Goal: Download file/media

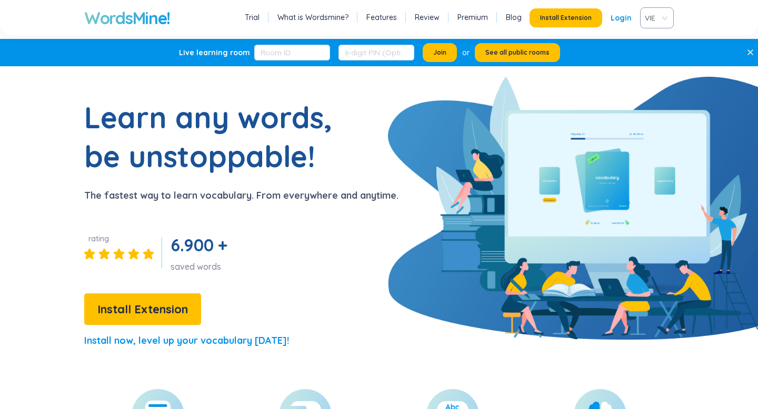
scroll to position [2490, 0]
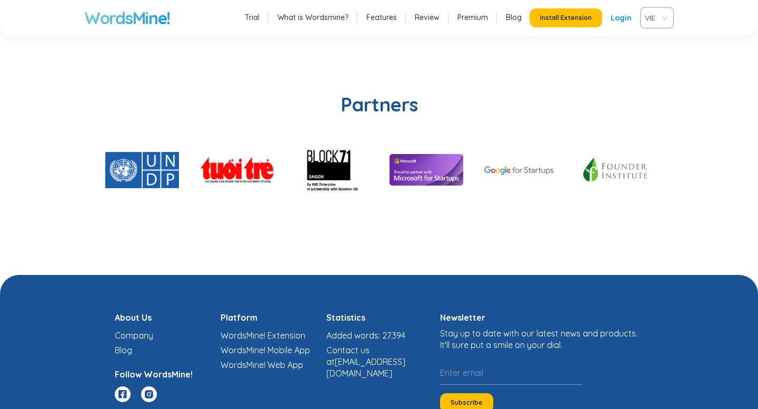
click at [136, 330] on li "Company" at bounding box center [168, 336] width 106 height 12
click at [145, 331] on link "Company" at bounding box center [134, 336] width 38 height 11
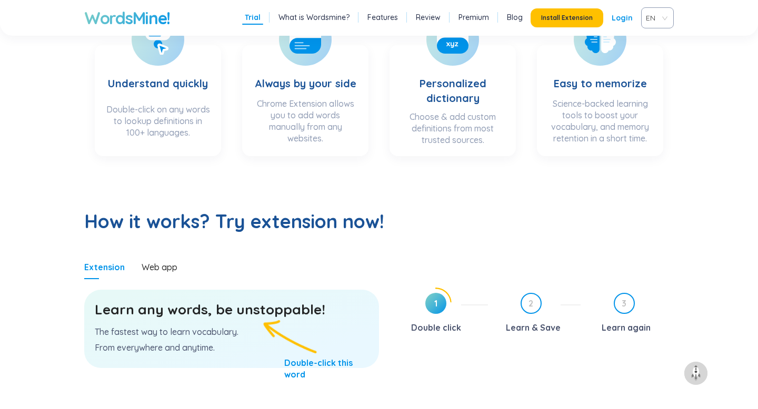
scroll to position [452, 0]
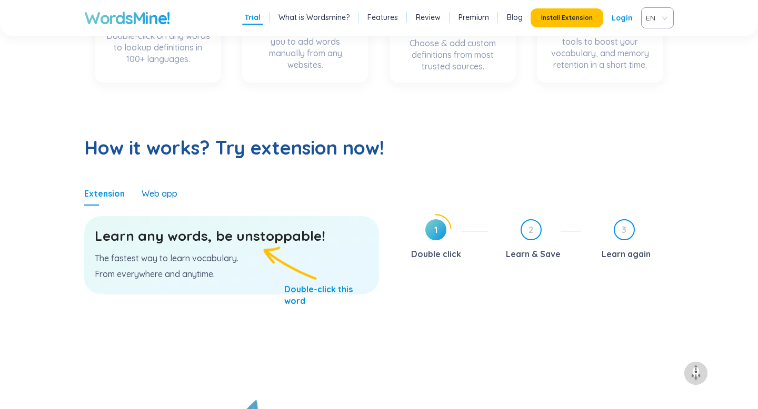
click at [163, 197] on div "Web app" at bounding box center [160, 194] width 36 height 12
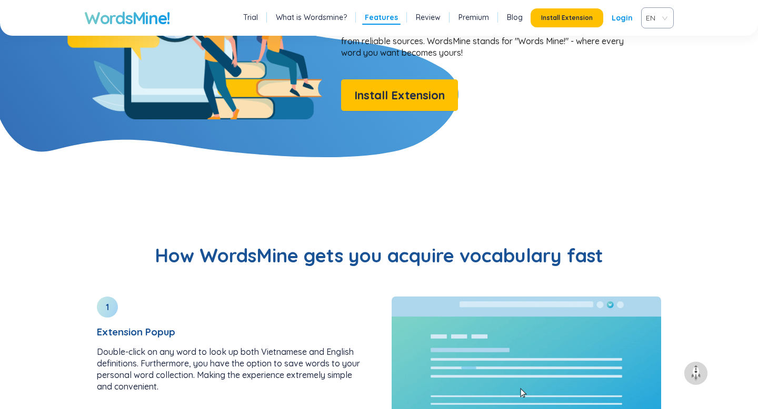
scroll to position [747, 0]
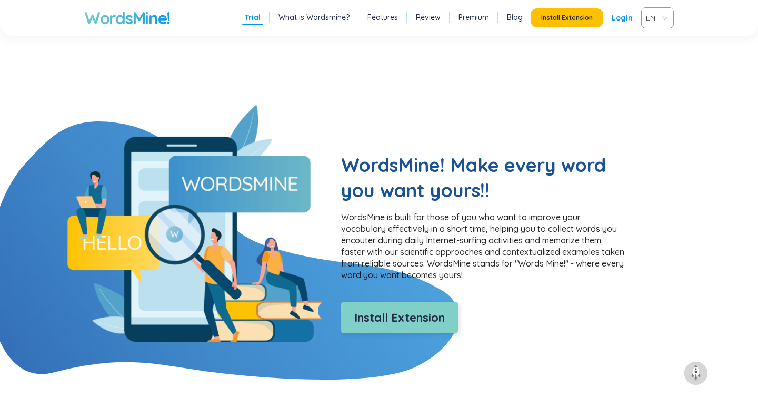
click at [396, 319] on span "Install Extension" at bounding box center [399, 318] width 91 height 18
